Goal: Browse casually

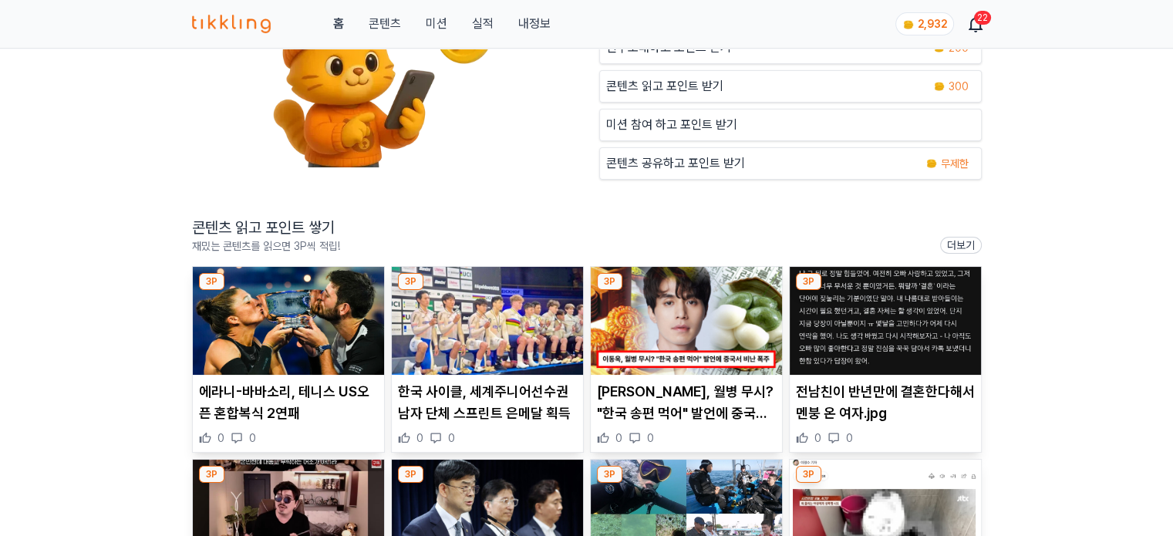
scroll to position [154, 0]
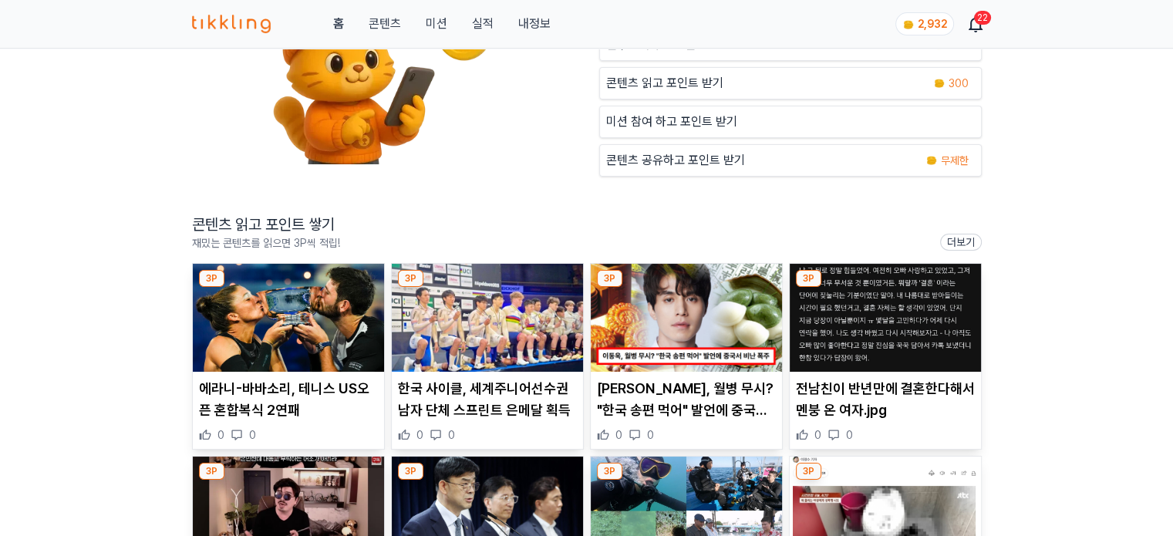
click at [292, 339] on img at bounding box center [288, 318] width 191 height 108
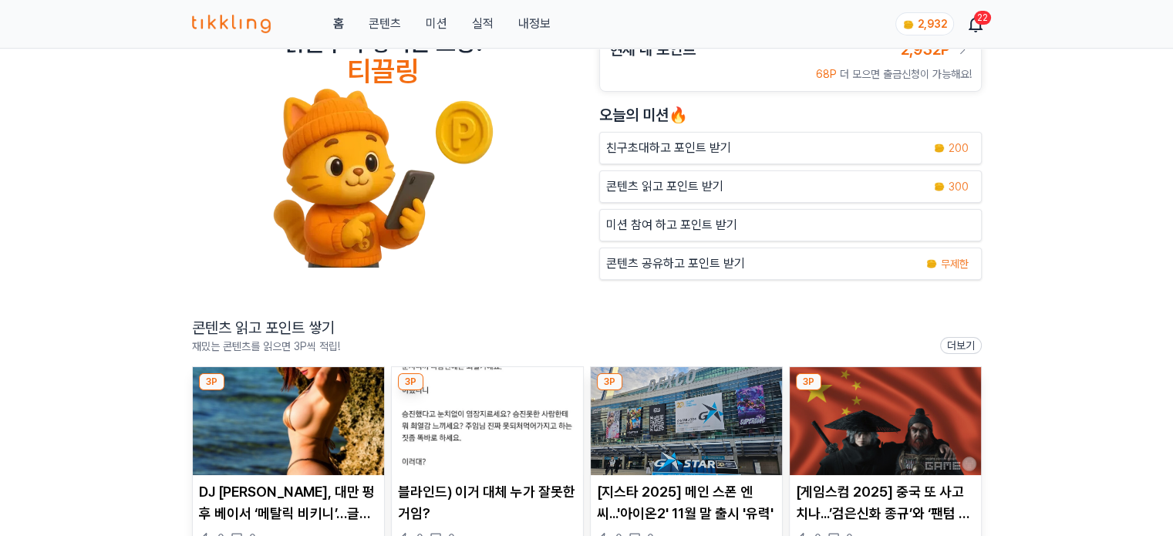
scroll to position [77, 0]
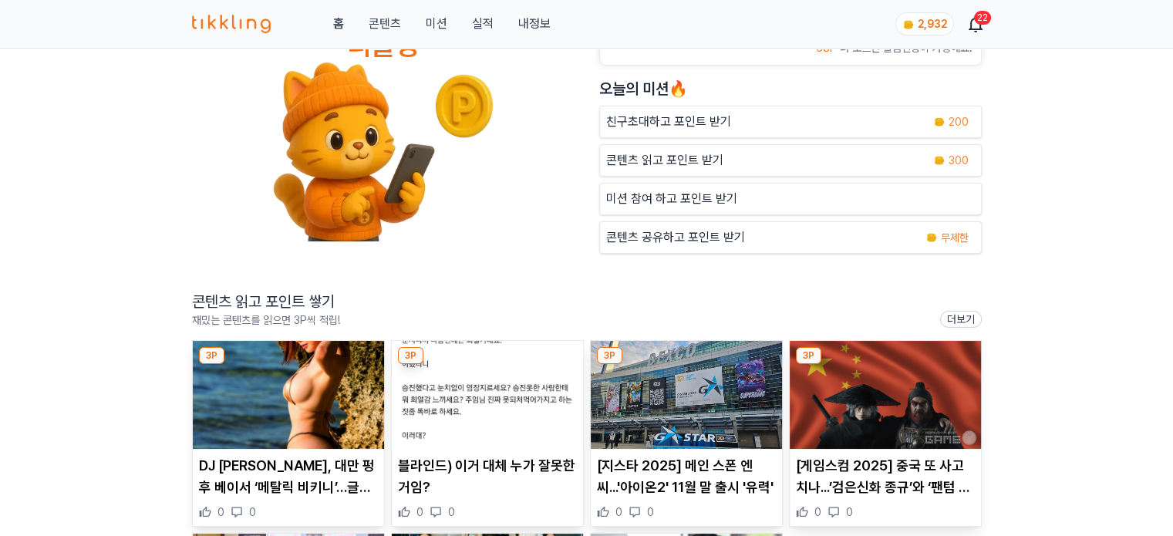
click at [288, 392] on img at bounding box center [288, 395] width 191 height 108
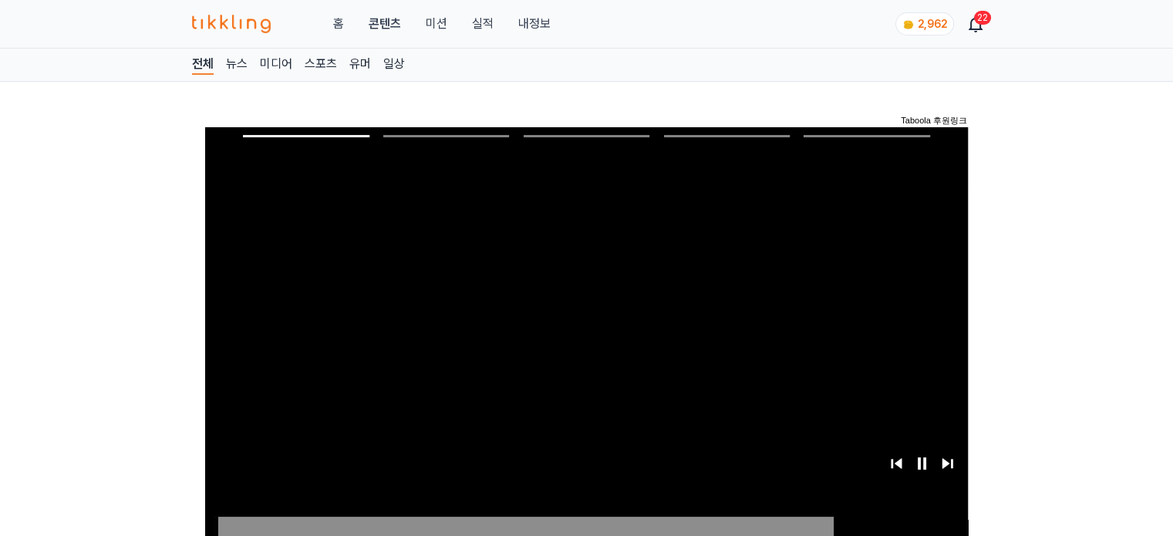
click at [447, 22] on div "홈 콘텐츠 미션 실적 내정보" at bounding box center [371, 24] width 359 height 19
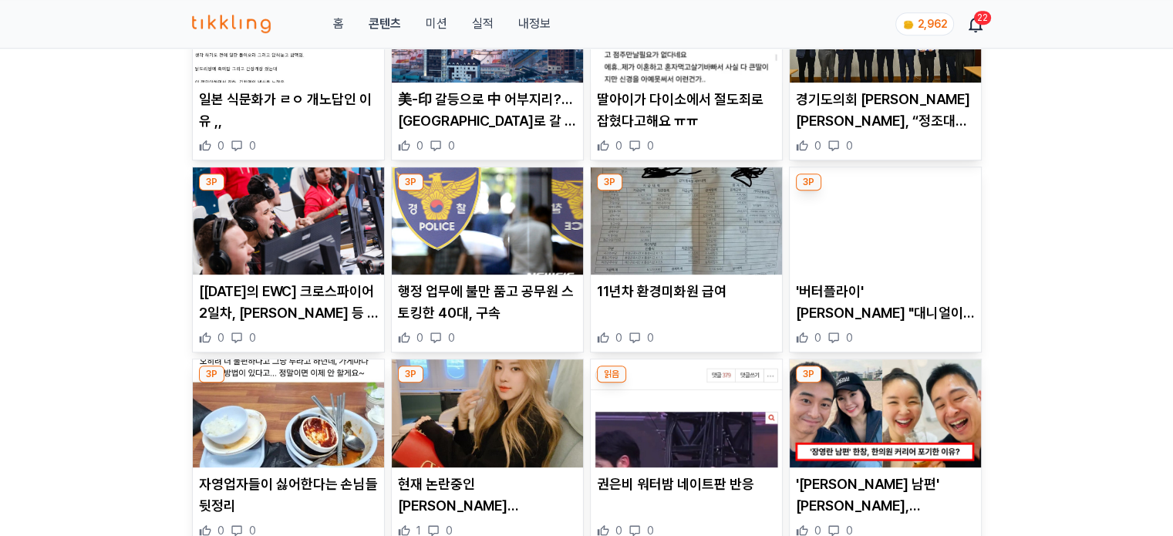
scroll to position [848, 0]
